Goal: Task Accomplishment & Management: Use online tool/utility

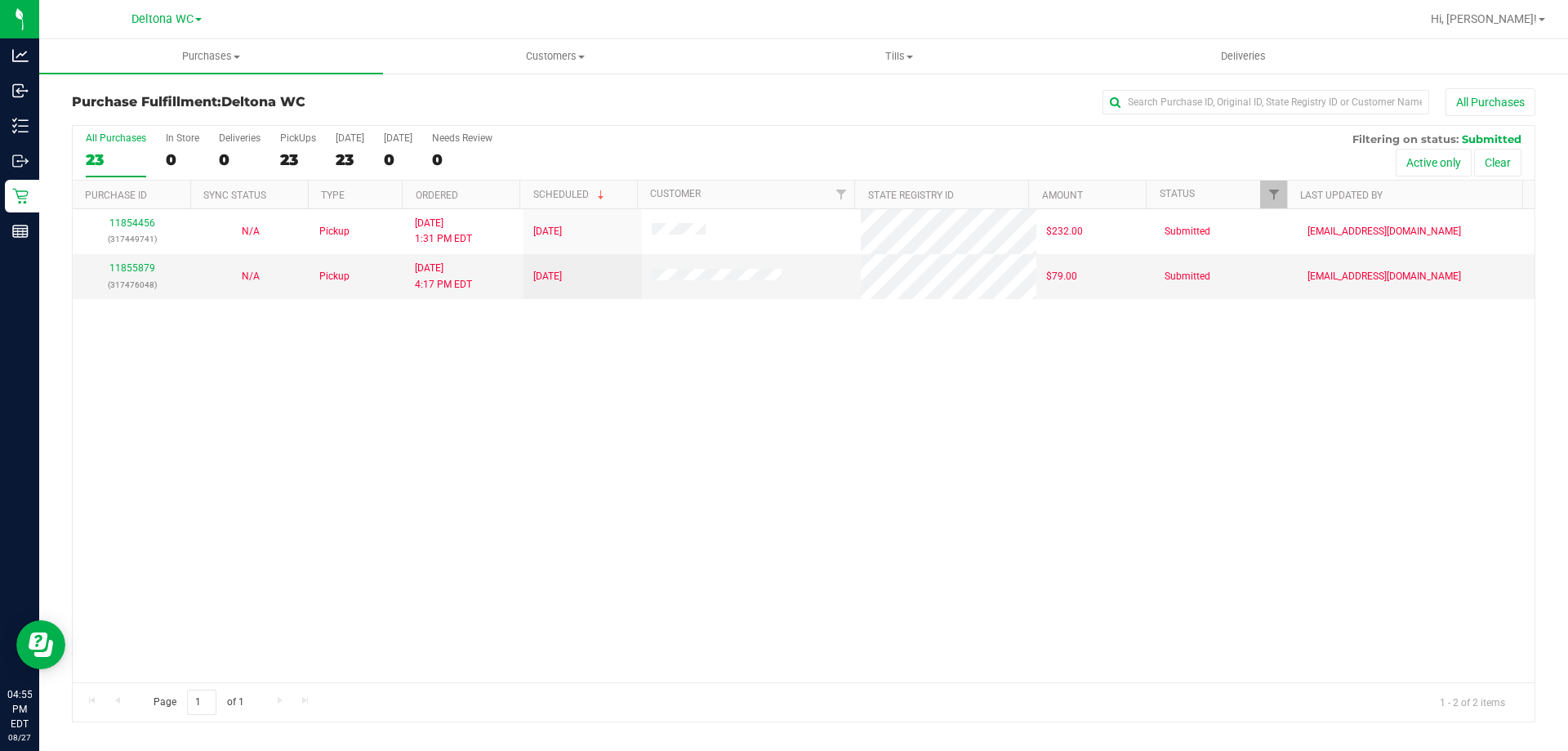
click at [1088, 486] on div "11854456 (317449741) N/A Pickup 8/27/2025 1:31 PM EDT 8/27/2025 $232.00 Submitt…" at bounding box center [804, 445] width 1462 height 473
click at [775, 349] on div "11854456 (317449741) N/A Pickup 8/27/2025 1:31 PM EDT 8/27/2025 $232.00 Submitt…" at bounding box center [804, 445] width 1462 height 473
click at [1050, 497] on div "11854456 (317449741) N/A Pickup 8/27/2025 1:31 PM EDT 8/27/2025 $232.00 Submitt…" at bounding box center [804, 445] width 1462 height 473
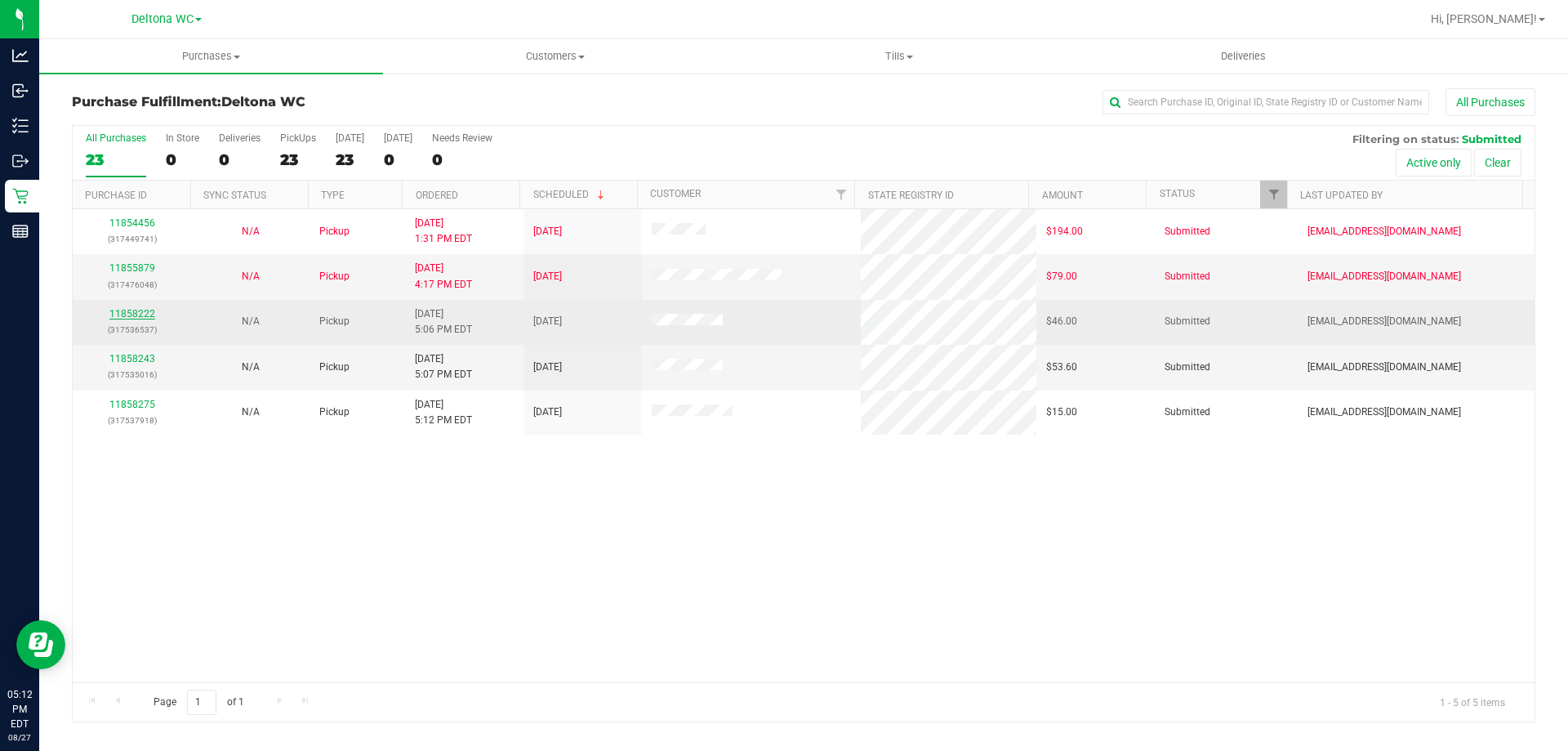
click at [123, 309] on link "11858222" at bounding box center [132, 313] width 46 height 12
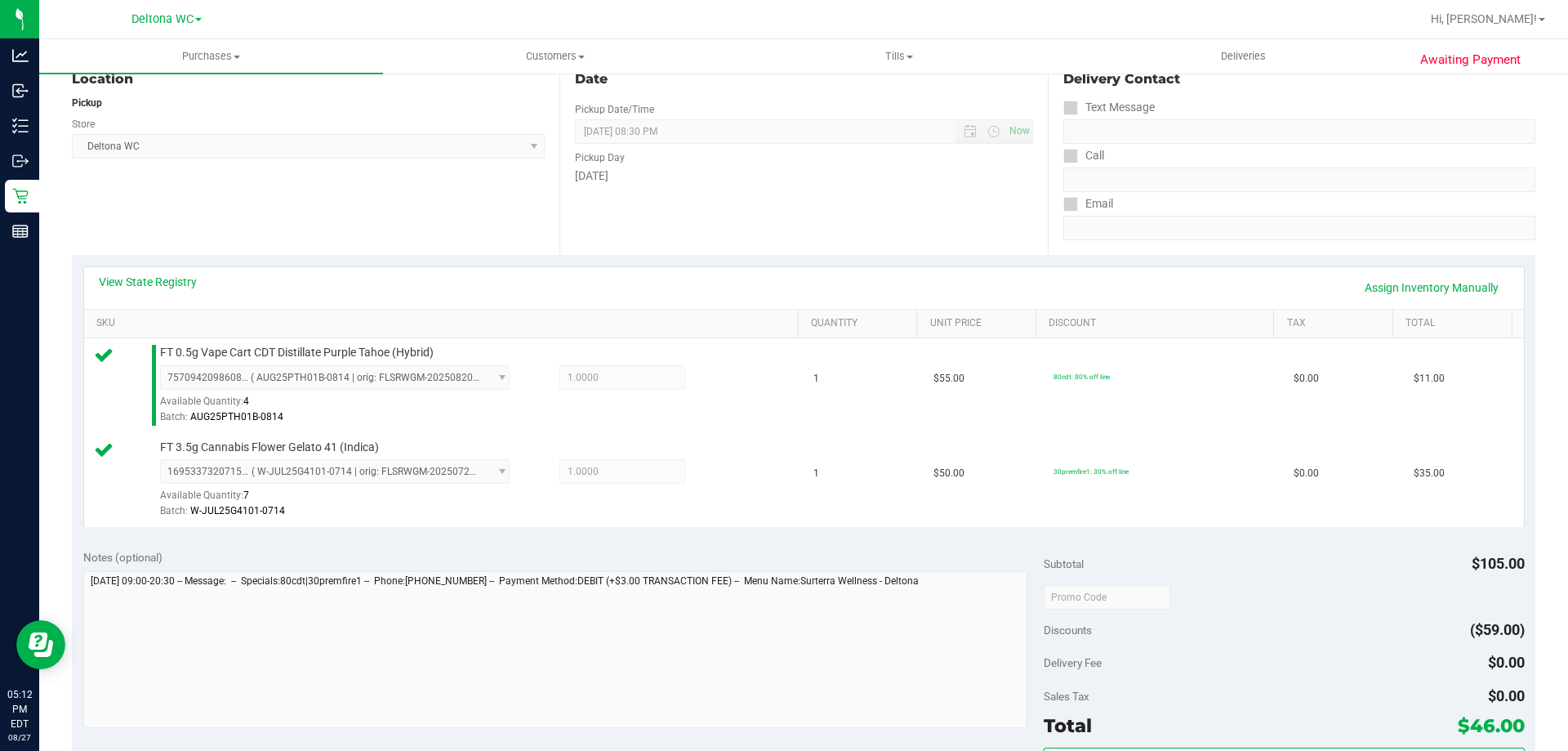
scroll to position [245, 0]
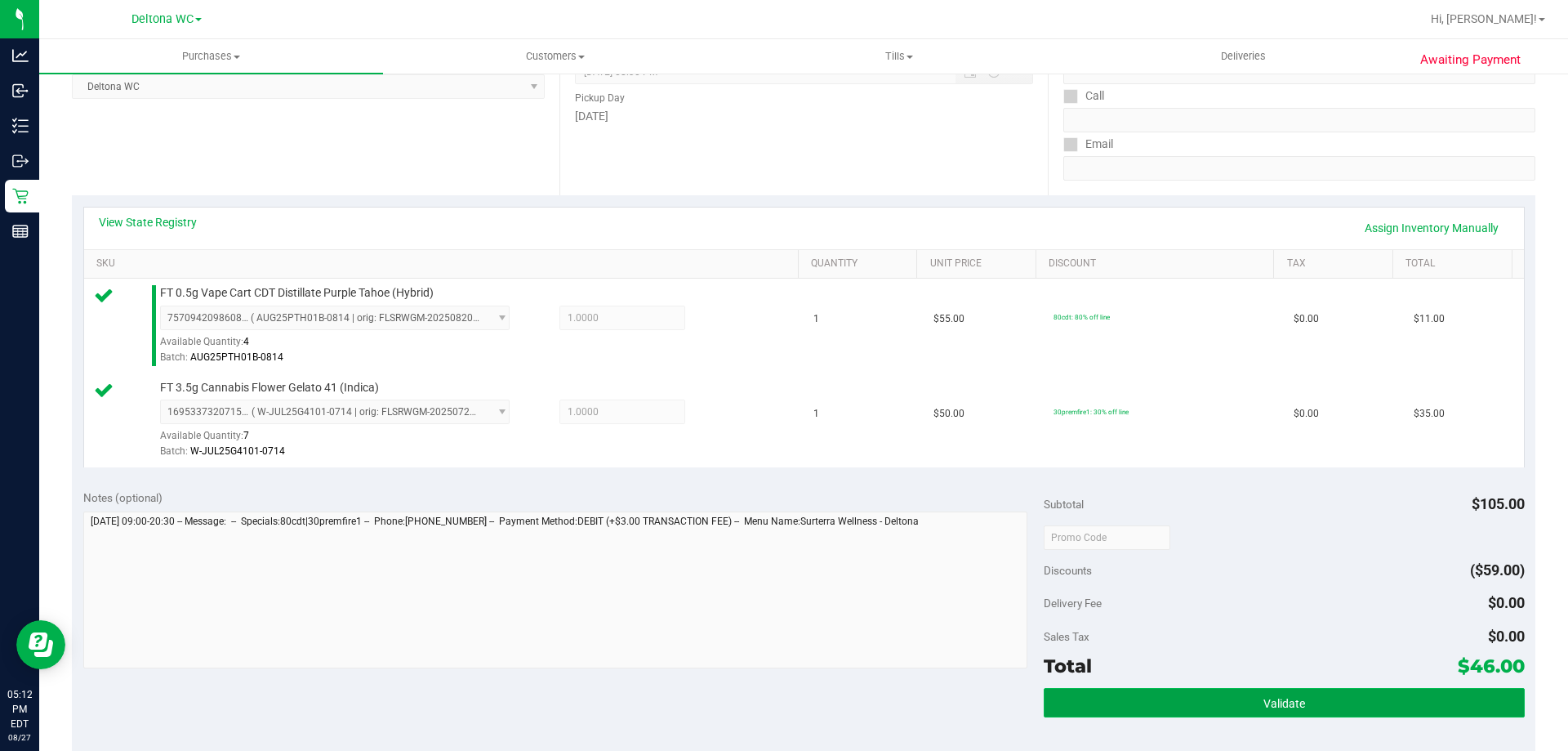
click at [1293, 688] on button "Validate" at bounding box center [1284, 703] width 480 height 30
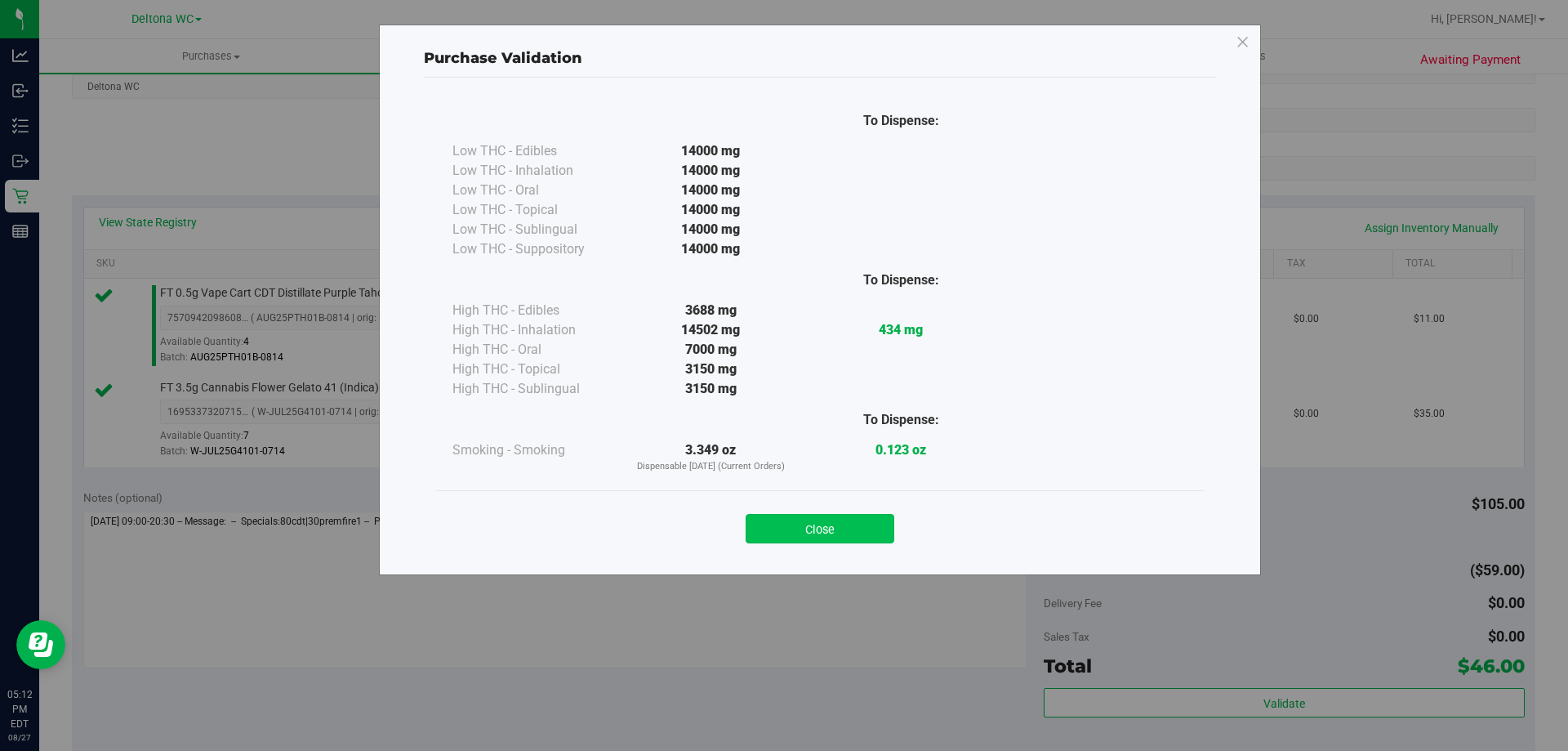
drag, startPoint x: 867, startPoint y: 506, endPoint x: 853, endPoint y: 522, distance: 21.3
click at [853, 522] on div "Close" at bounding box center [820, 524] width 744 height 41
drag, startPoint x: 853, startPoint y: 522, endPoint x: 875, endPoint y: 529, distance: 23.1
click at [853, 524] on button "Close" at bounding box center [820, 528] width 149 height 30
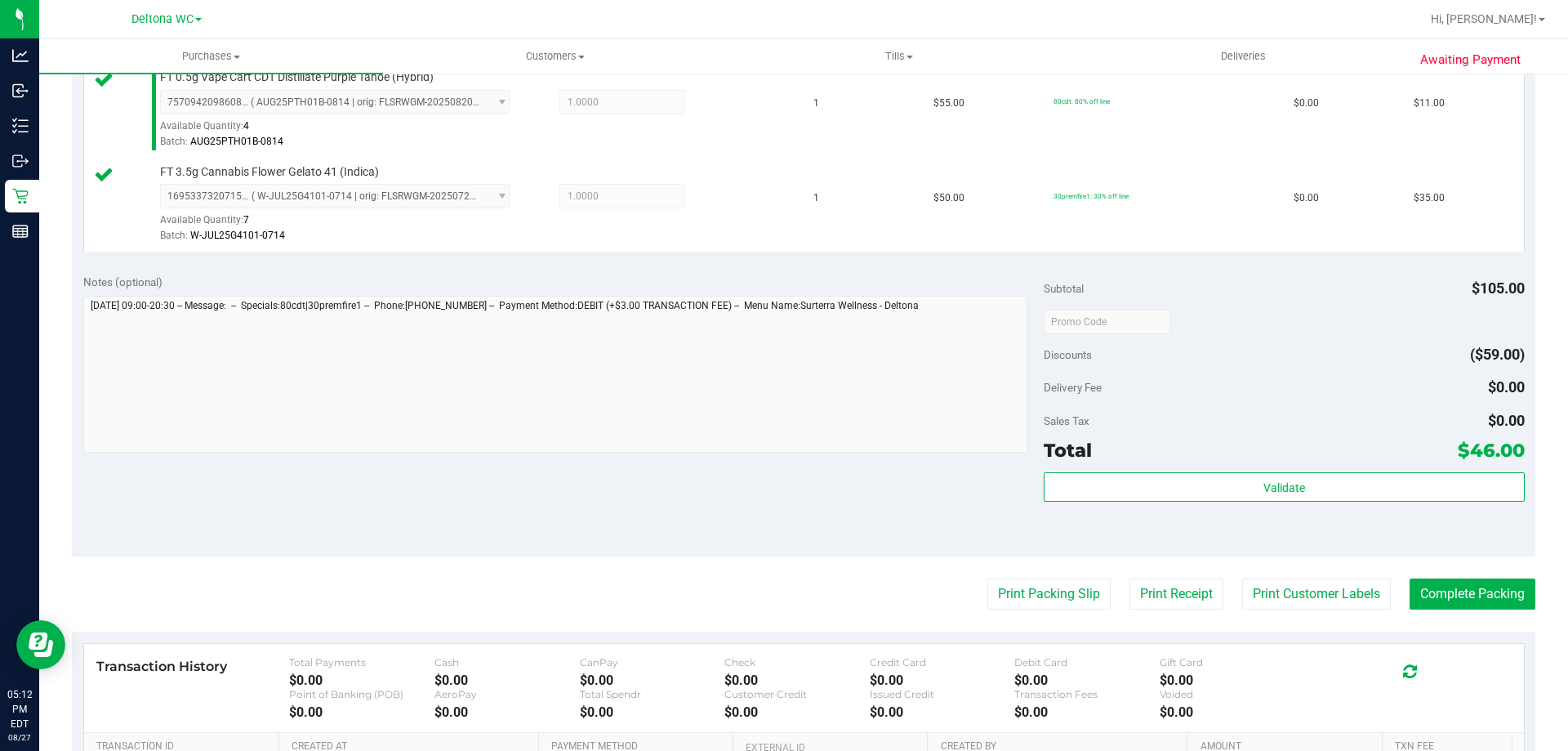
scroll to position [572, 0]
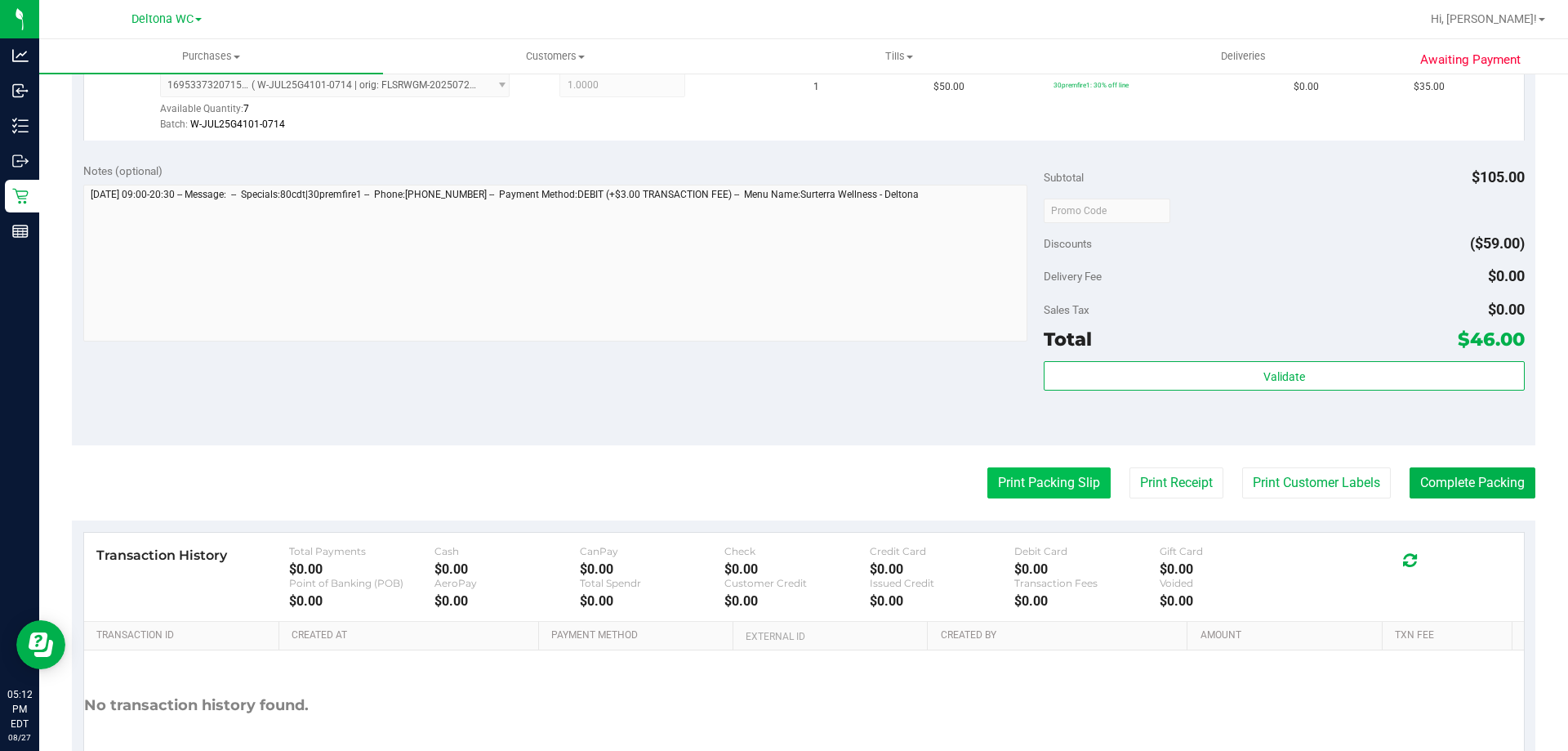
click at [1066, 486] on button "Print Packing Slip" at bounding box center [1049, 483] width 123 height 31
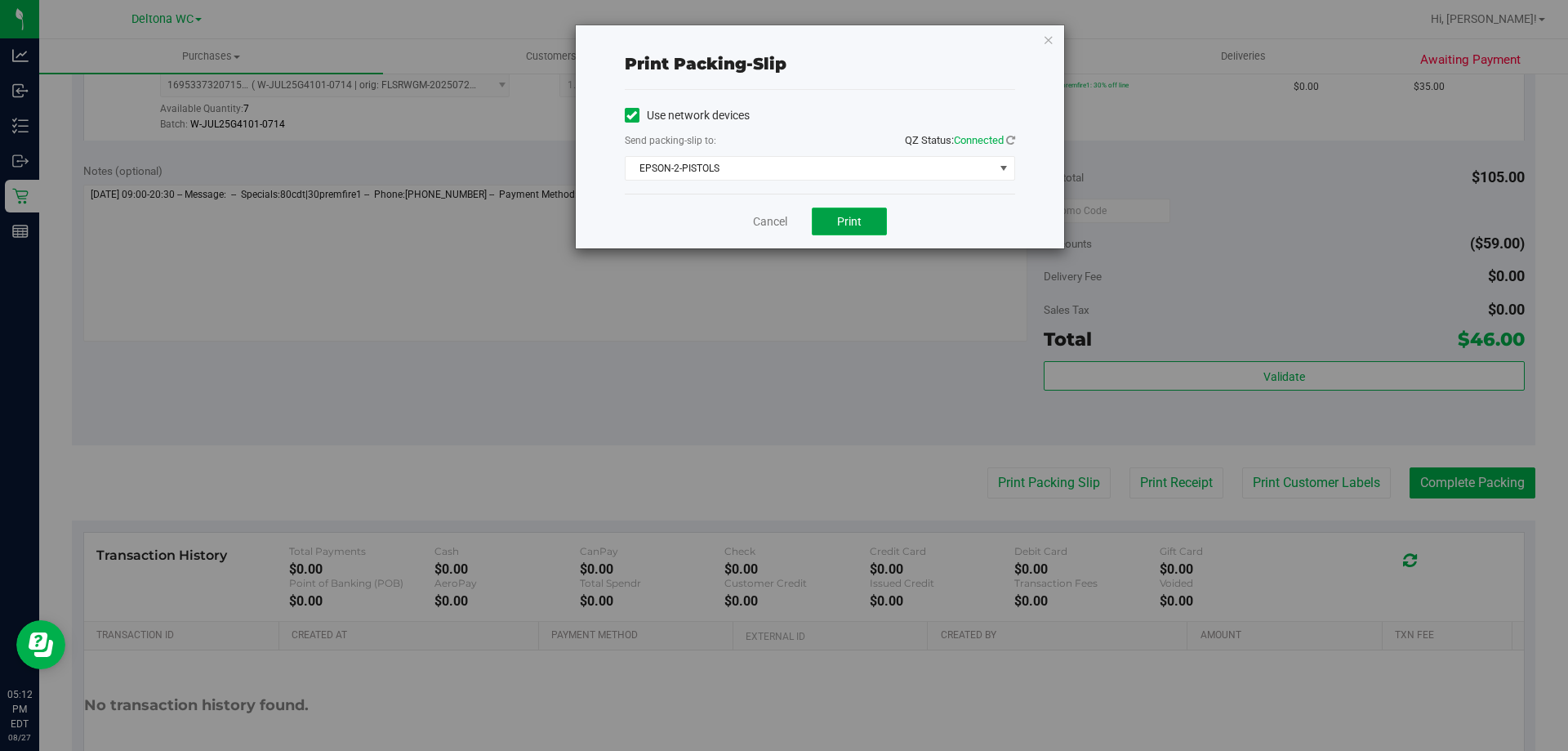
click at [834, 220] on button "Print" at bounding box center [849, 221] width 75 height 28
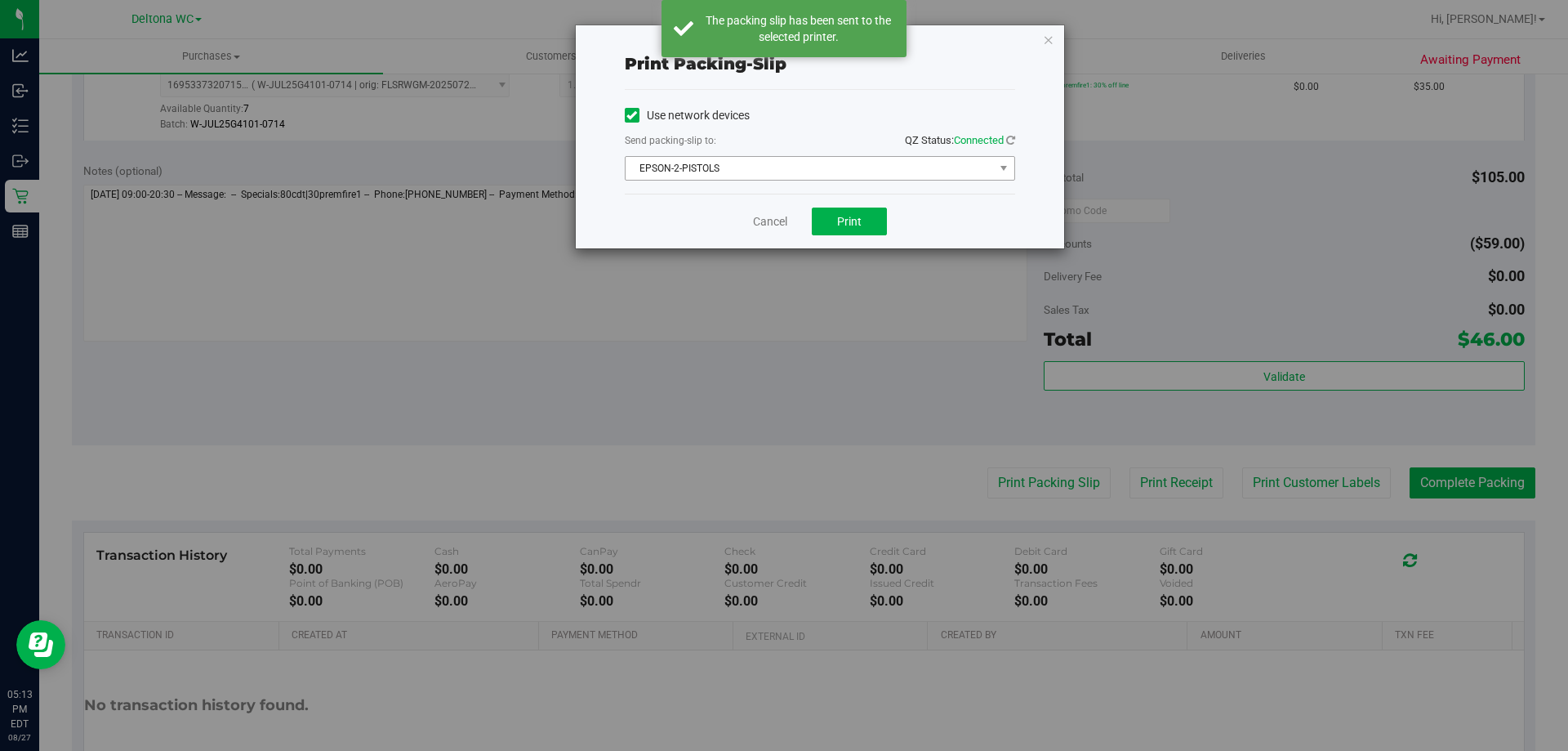
click at [759, 184] on div "Use network devices Send packing-slip to: QZ Status: Connected EPSON-2-PISTOLS …" at bounding box center [819, 142] width 390 height 104
click at [759, 176] on span "EPSON-2-PISTOLS" at bounding box center [809, 168] width 369 height 22
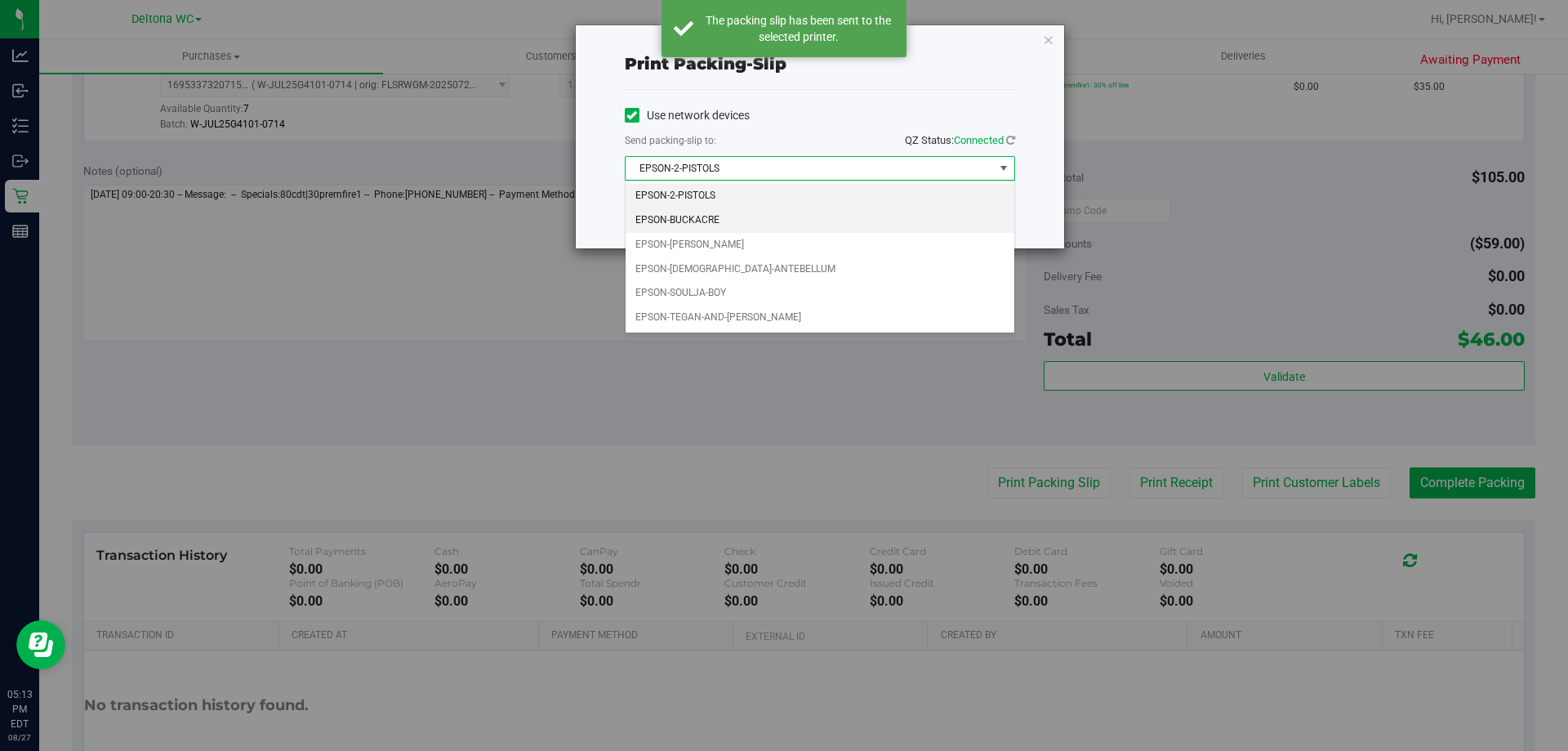
click at [719, 219] on li "EPSON-BUCKACRE" at bounding box center [819, 220] width 388 height 24
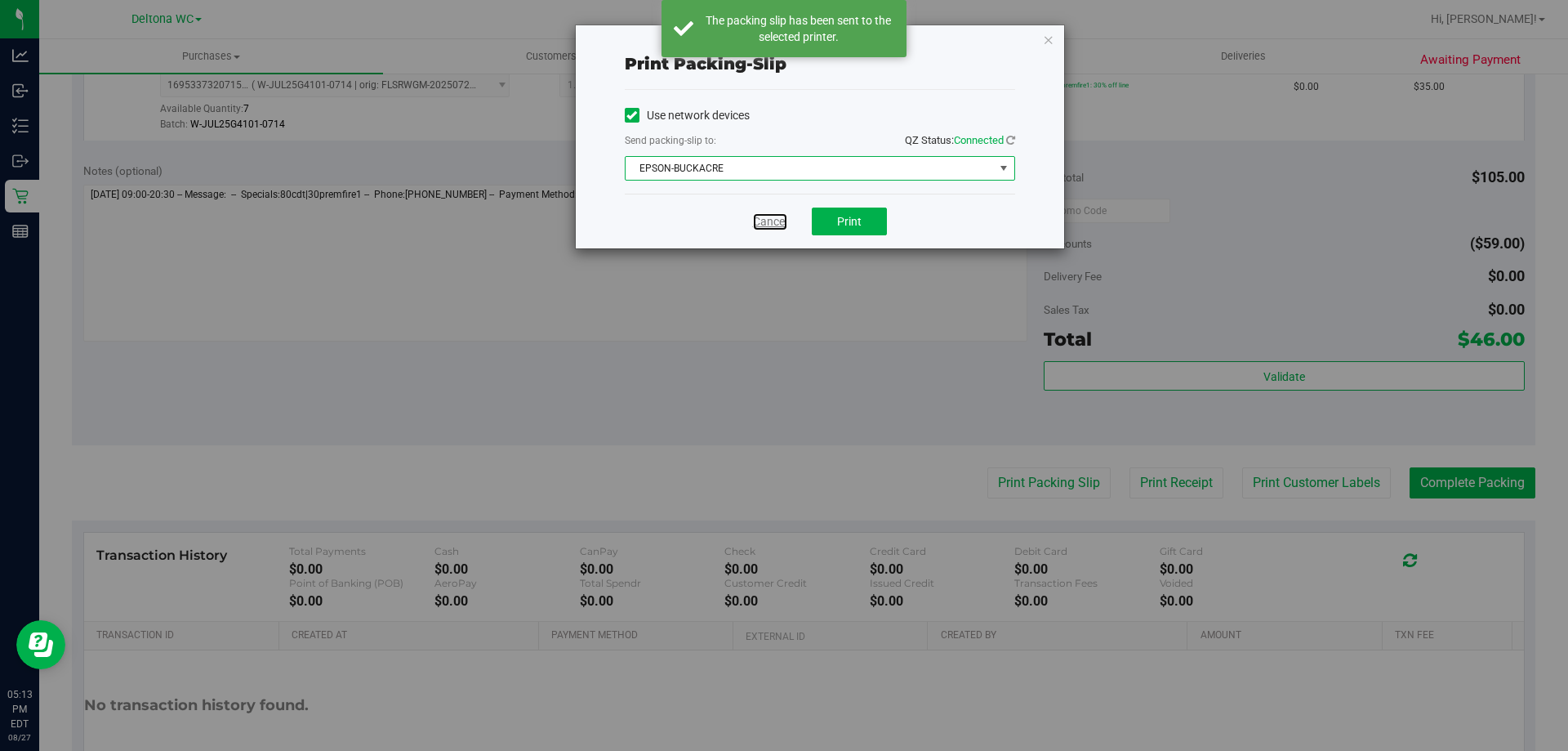
click at [779, 222] on link "Cancel" at bounding box center [770, 222] width 34 height 17
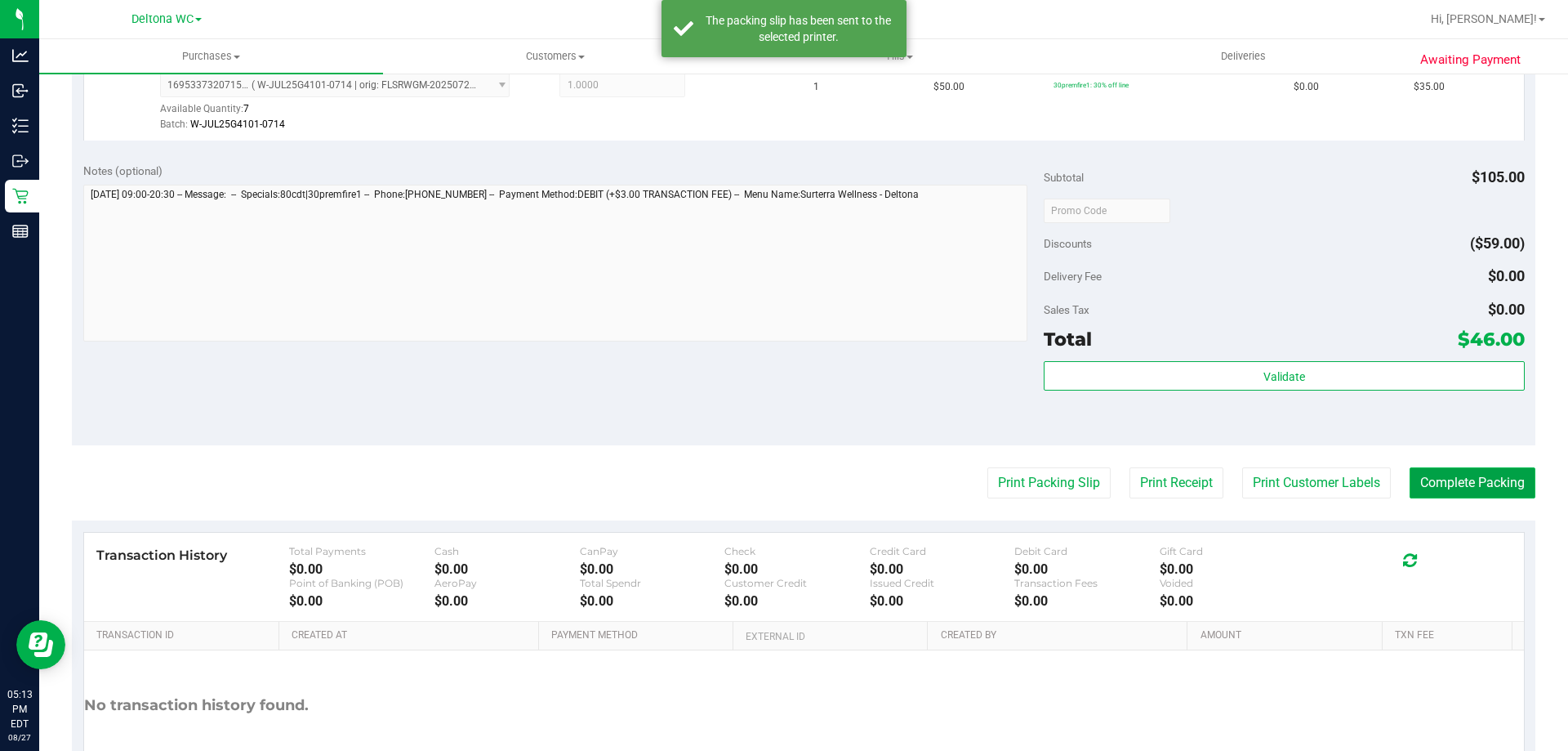
click at [1418, 487] on button "Complete Packing" at bounding box center [1472, 483] width 126 height 31
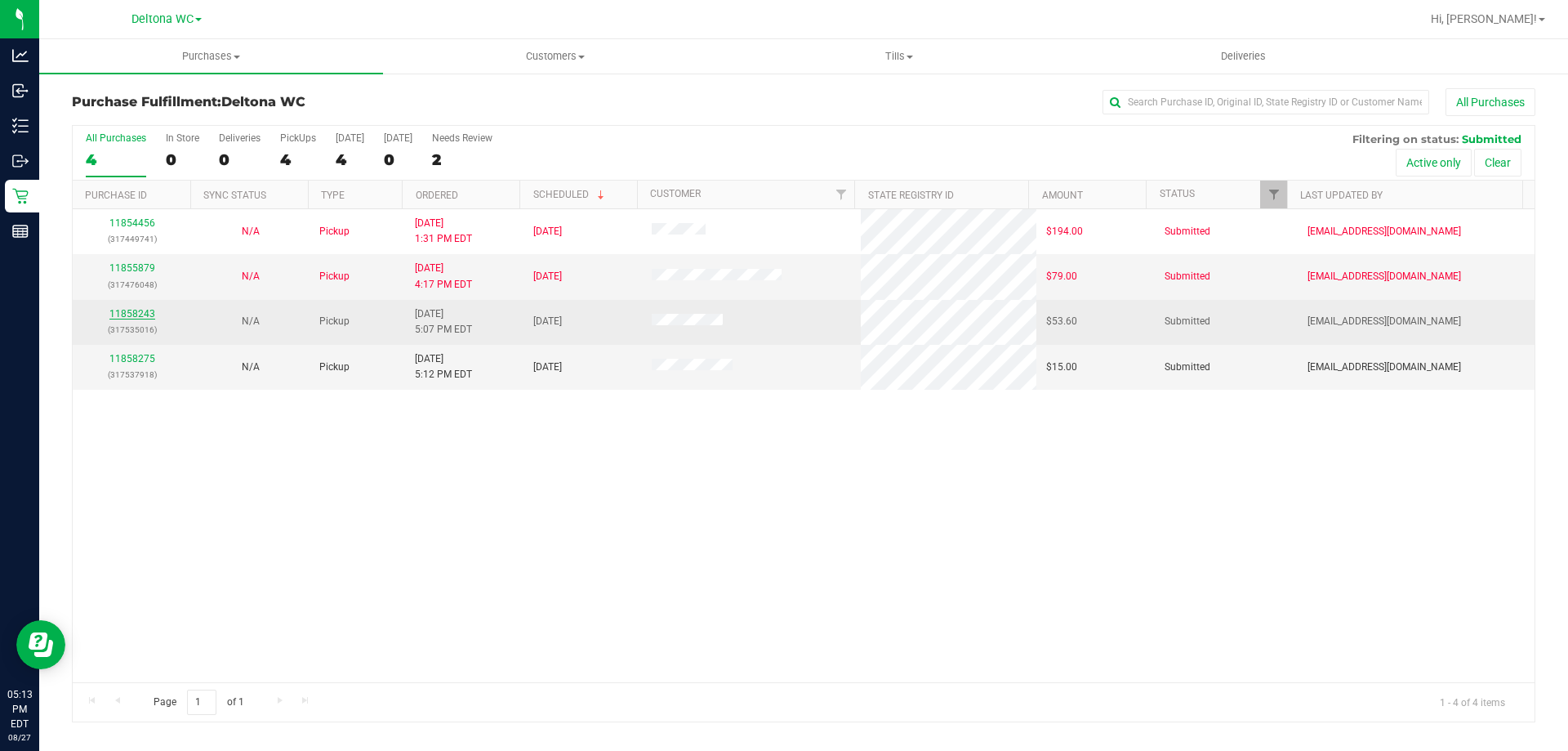
click at [124, 313] on link "11858243" at bounding box center [132, 313] width 46 height 12
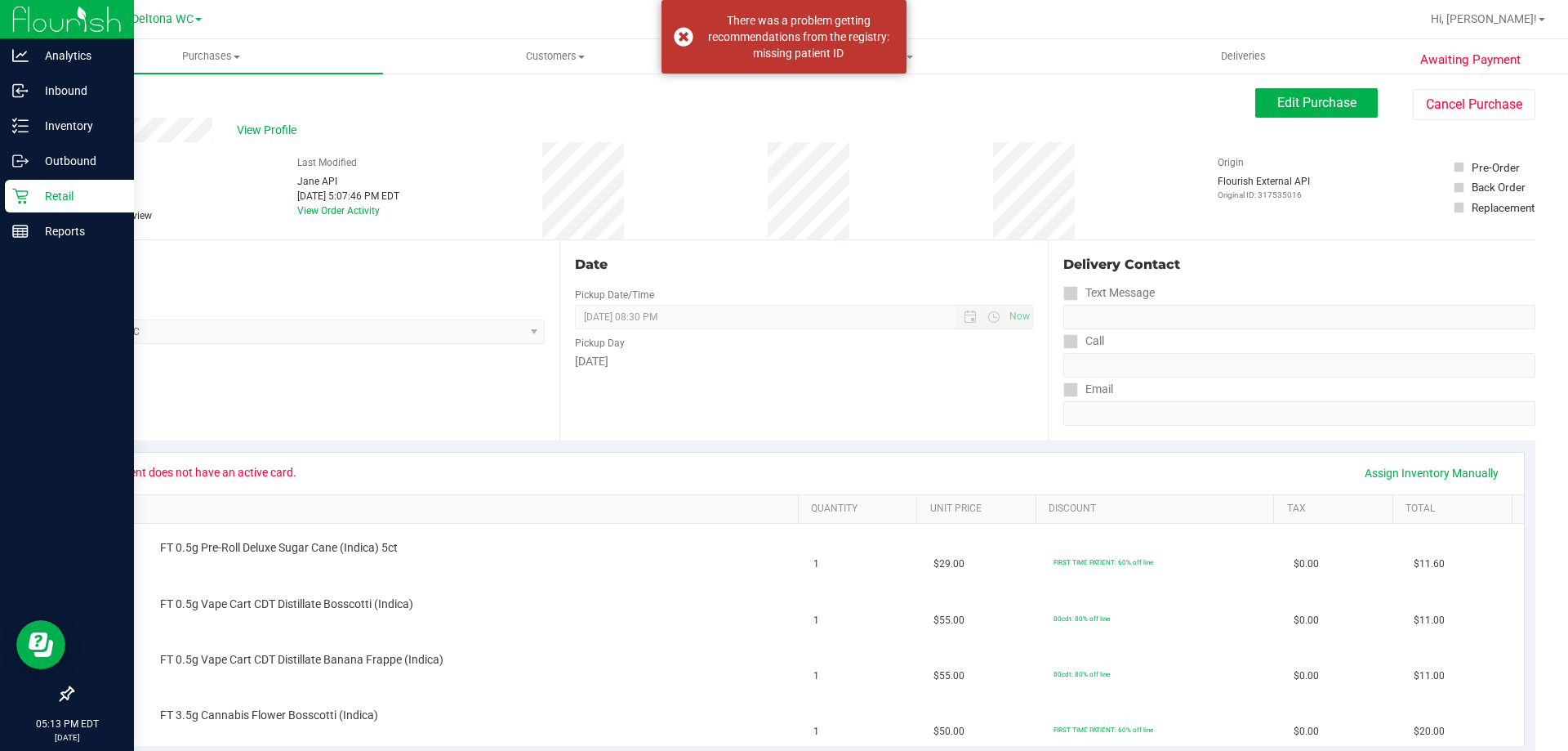
click at [30, 188] on p "Retail" at bounding box center [77, 196] width 98 height 20
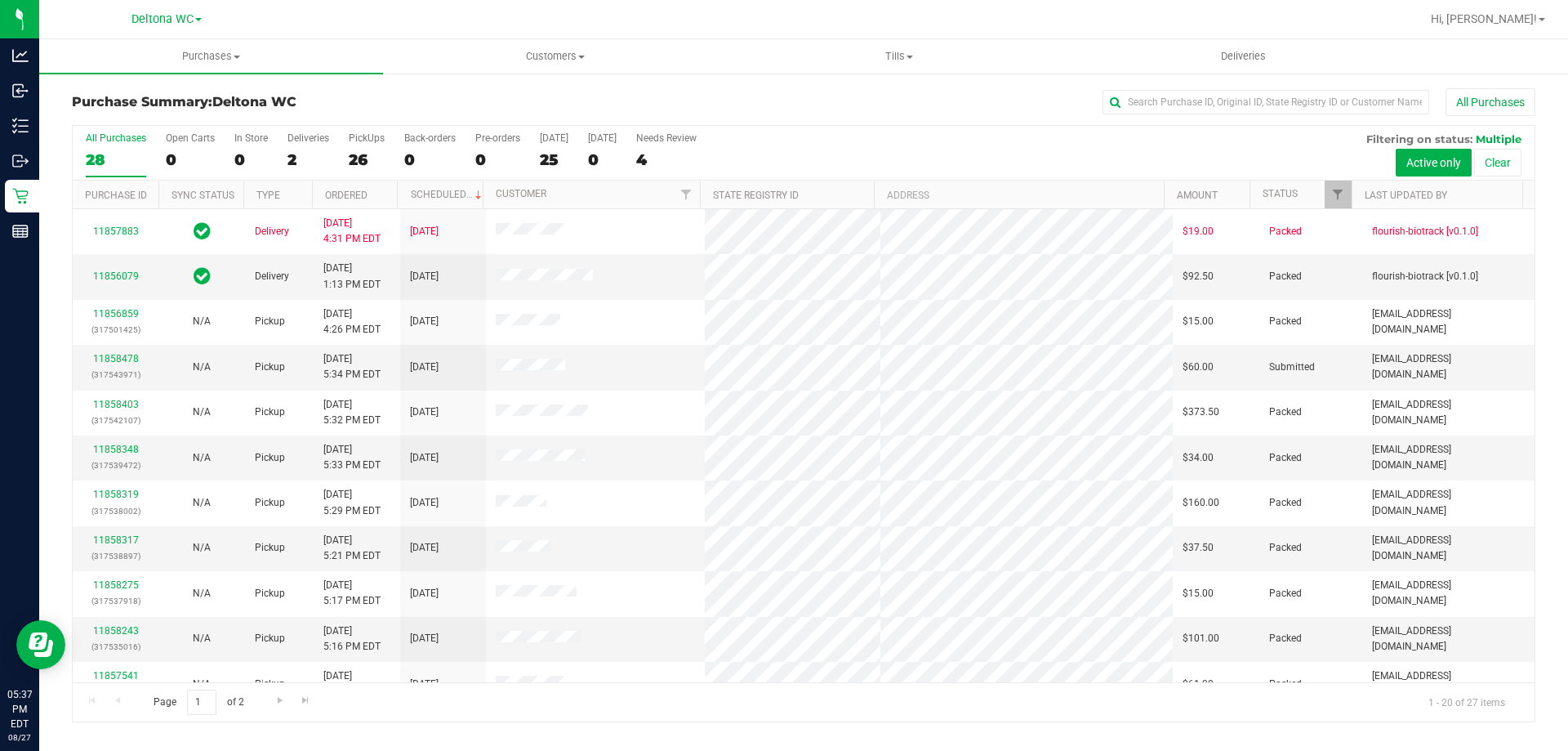
click at [1235, 147] on div "All Purchases 28 Open Carts 0 In Store 0 Deliveries 2 PickUps 26 Back-orders 0 …" at bounding box center [804, 153] width 1462 height 55
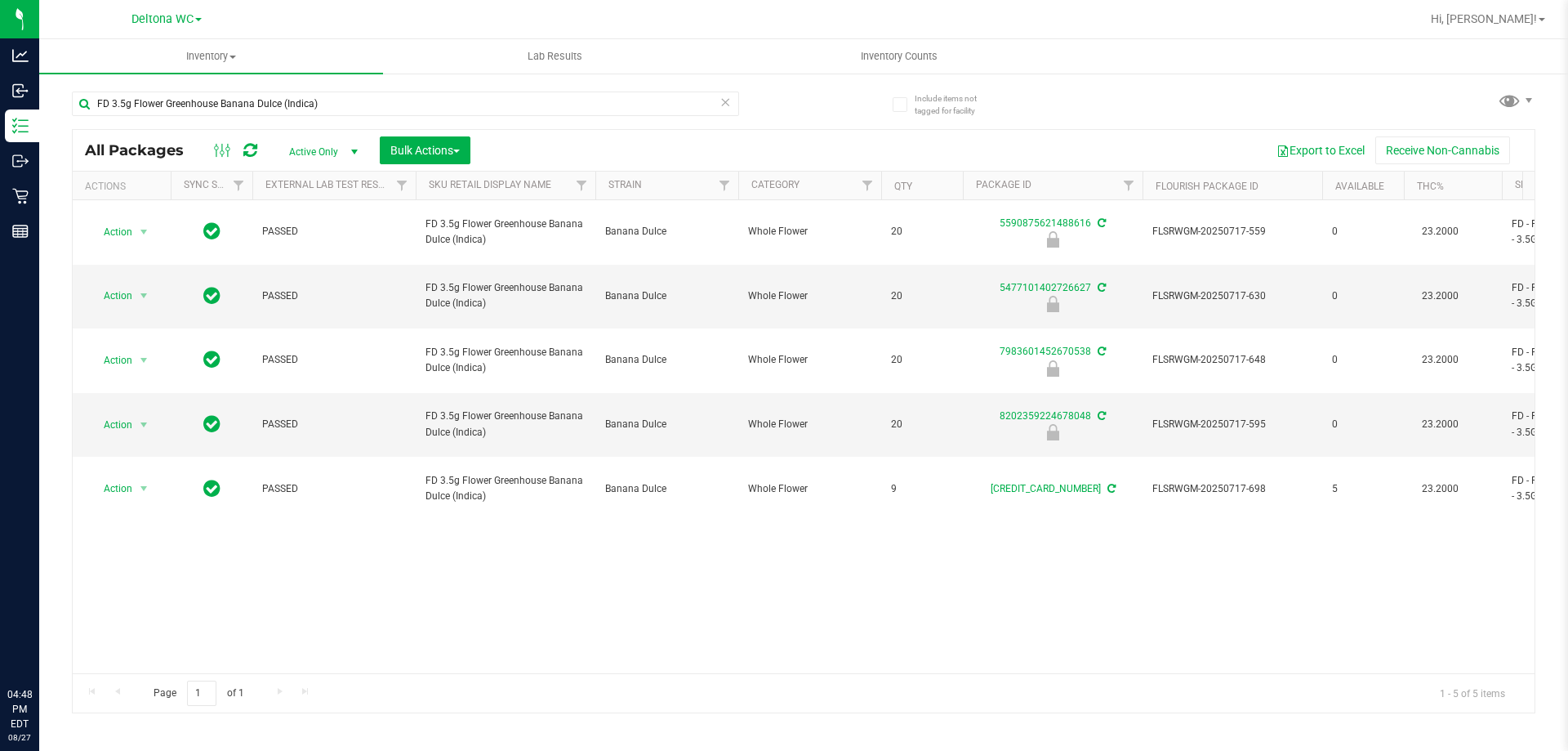
click at [323, 100] on input "FD 3.5g Flower Greenhouse Banana Dulce (Indica)" at bounding box center [405, 103] width 667 height 24
drag, startPoint x: 0, startPoint y: 0, endPoint x: 323, endPoint y: 100, distance: 338.1
click at [323, 99] on input "FD 3.5g Flower Greenhouse Banana Dulce (Indica)" at bounding box center [405, 103] width 667 height 24
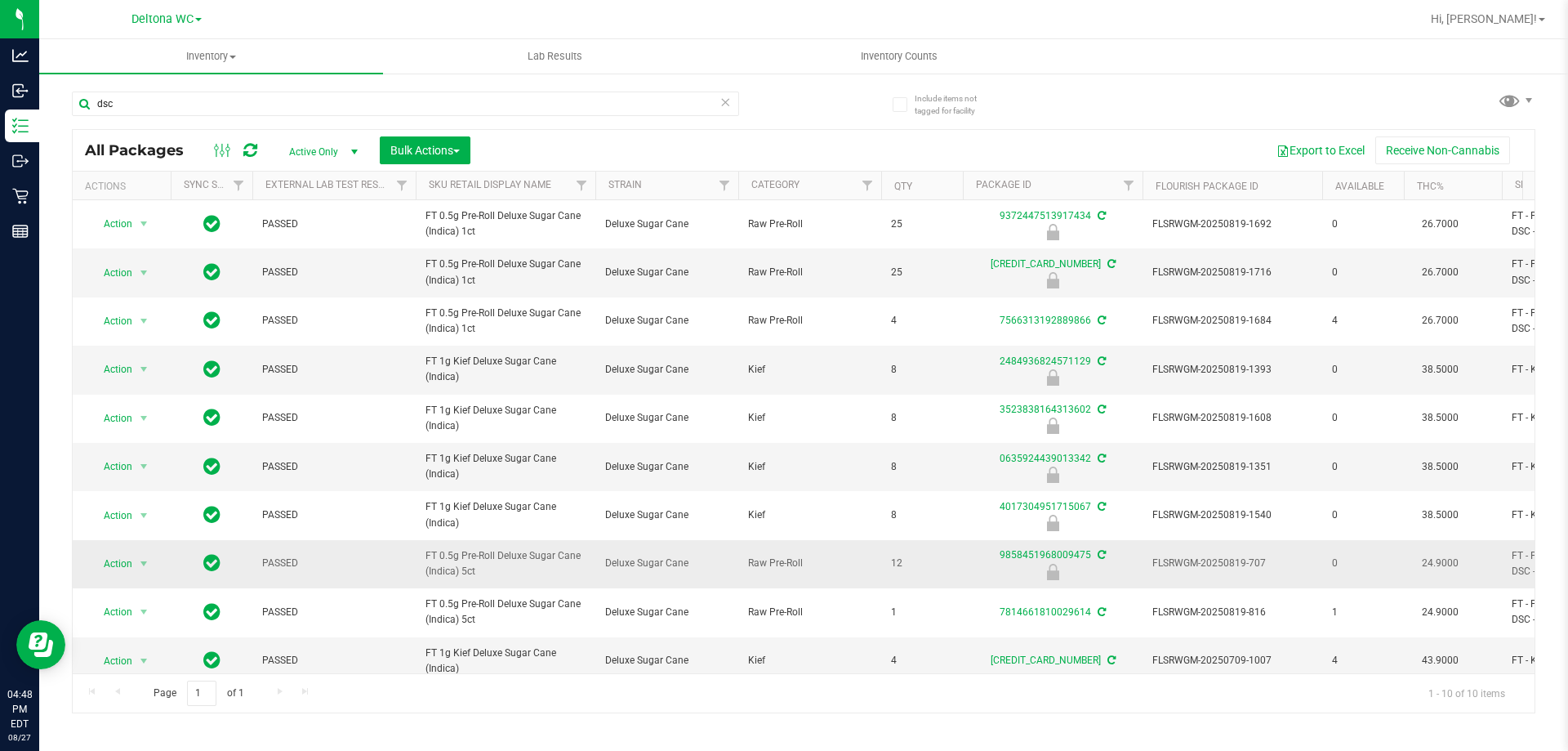
click at [495, 558] on span "FT 0.5g Pre-Roll Deluxe Sugar Cane (Indica) 5ct" at bounding box center [505, 563] width 160 height 31
click at [495, 557] on span "FT 0.5g Pre-Roll Deluxe Sugar Cane (Indica) 5ct" at bounding box center [505, 563] width 160 height 31
copy tr "FT 0.5g Pre-Roll Deluxe Sugar Cane (Indica) 5ct"
click at [315, 109] on input "dsc" at bounding box center [405, 103] width 667 height 24
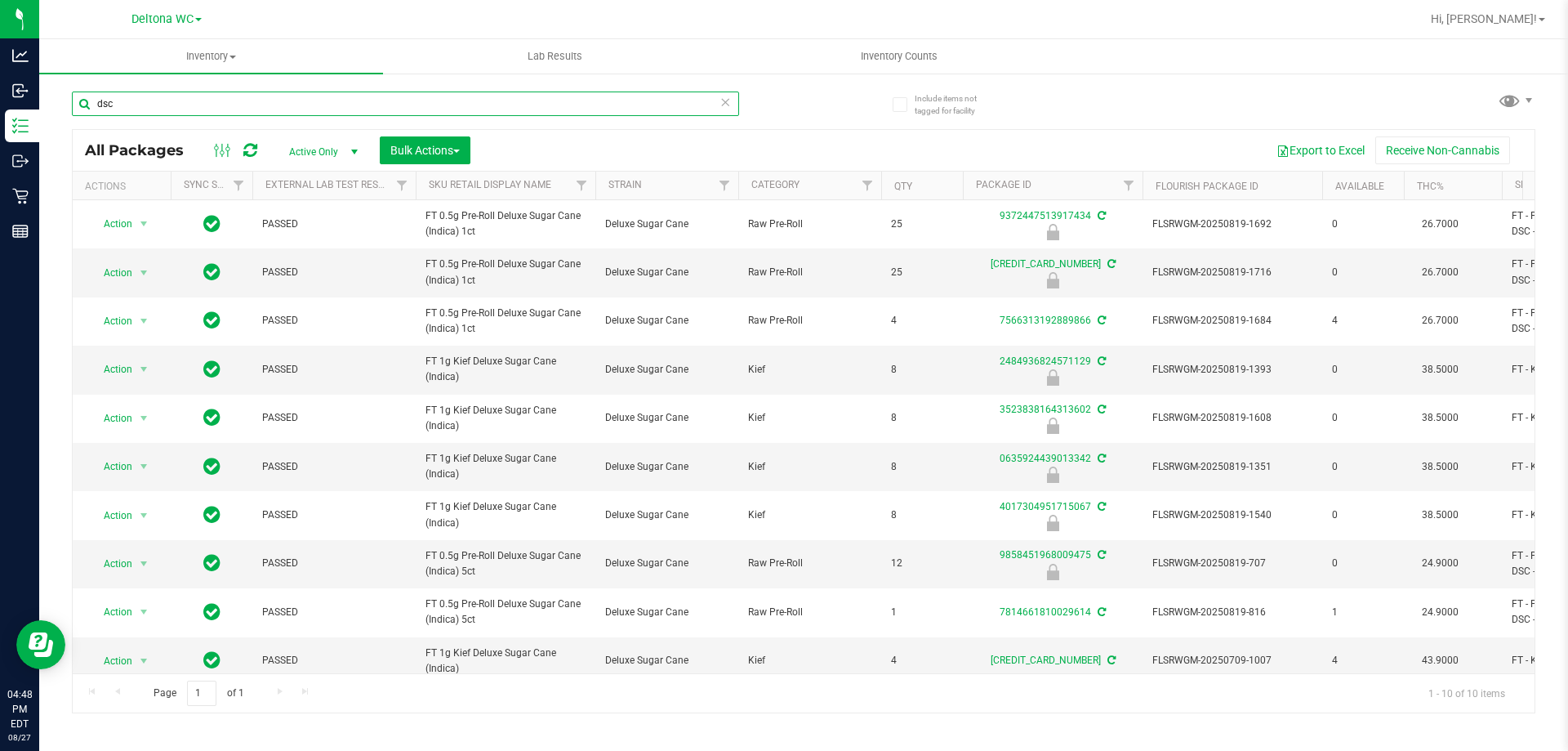
click at [315, 109] on input "dsc" at bounding box center [405, 103] width 667 height 24
paste input "FT 0.5g Pre-Roll Deluxe Sugar Cane (Indica) 5ct"
type input "FT 0.5g Pre-Roll Deluxe Sugar Cane (Indica) 5ct"
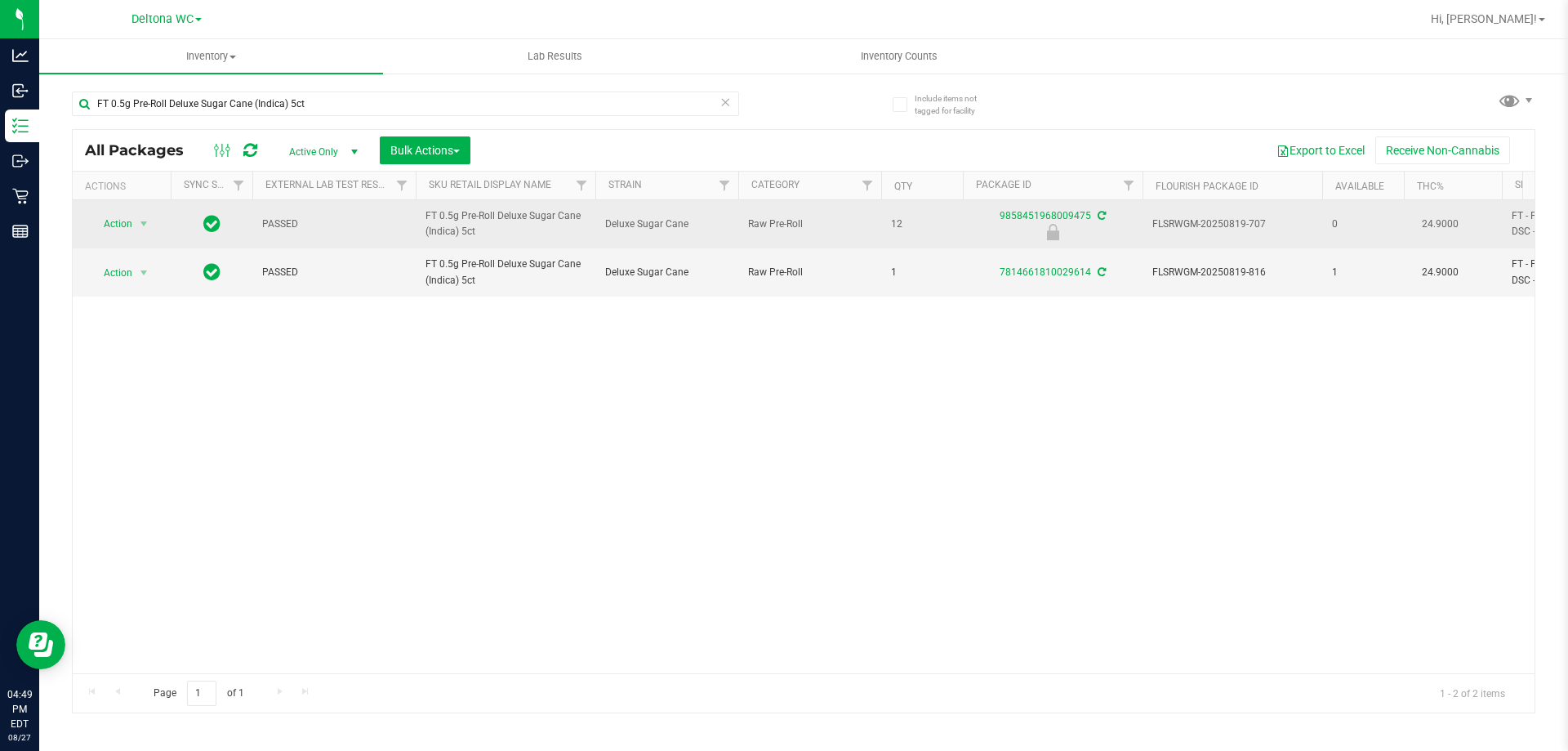
click at [135, 236] on td "Action Action Edit attributes Global inventory Locate package Package audit log…" at bounding box center [121, 224] width 98 height 48
click at [134, 229] on span "select" at bounding box center [144, 223] width 21 height 22
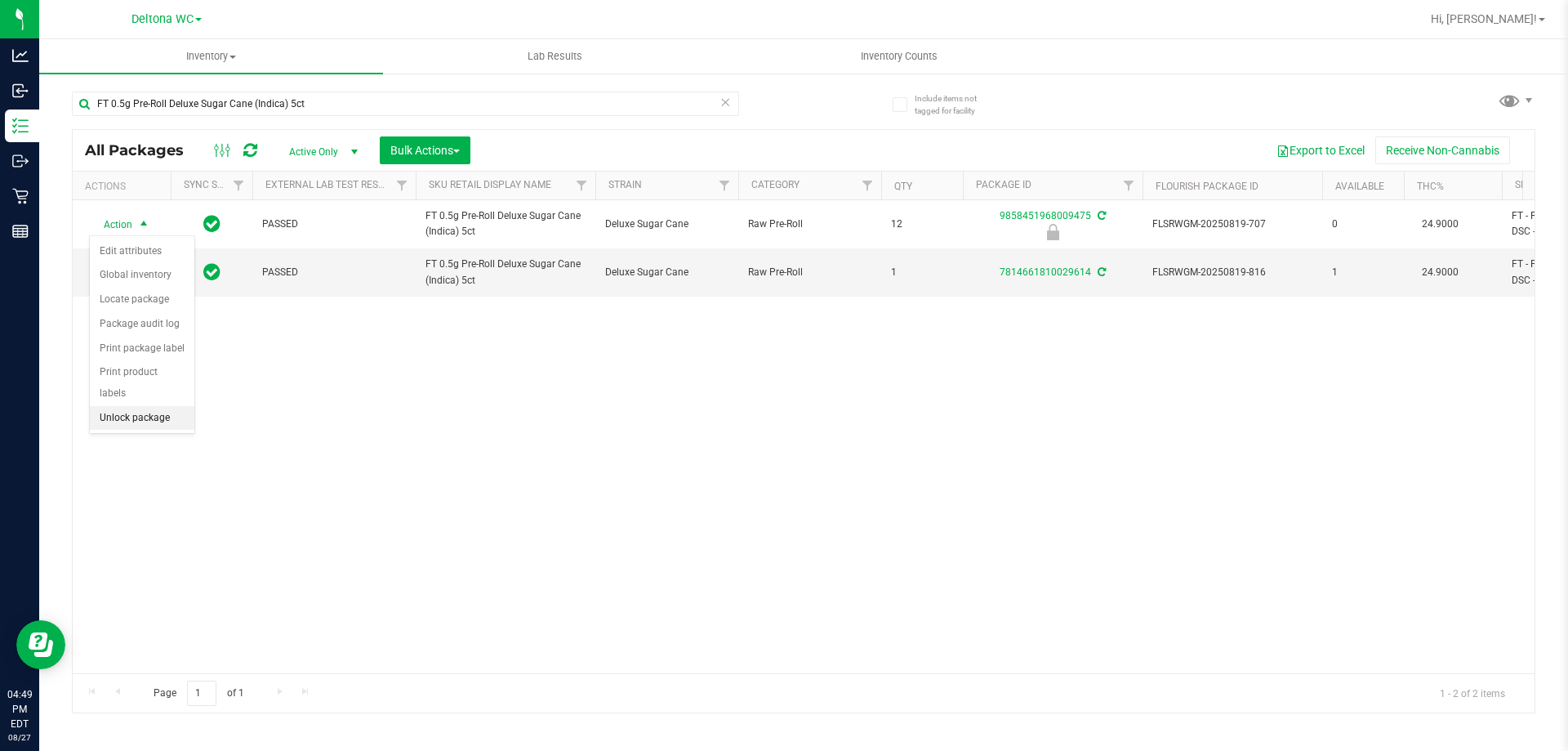
click at [139, 406] on li "Unlock package" at bounding box center [142, 417] width 105 height 24
